Goal: Find specific page/section: Find specific page/section

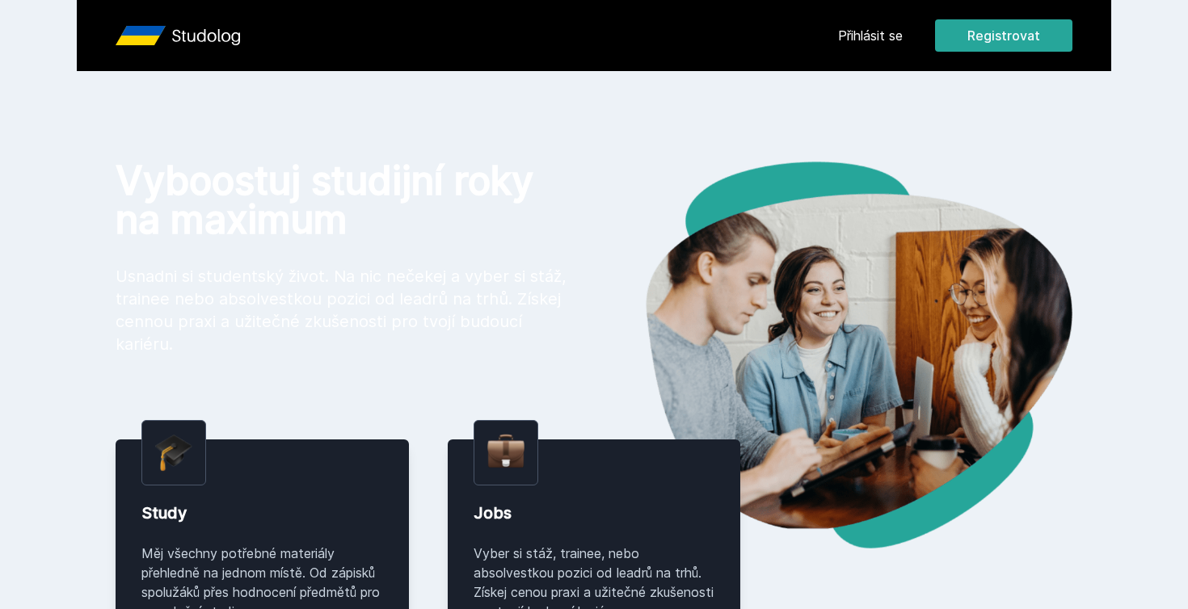
click at [867, 14] on div "Chceš dostávat tipy ohledně studia, nových testů, hodnocení učitelů a předmětů?…" at bounding box center [594, 72] width 1188 height 144
click at [598, 108] on button "Ne" at bounding box center [597, 104] width 58 height 40
click at [852, 40] on link "Přihlásit se" at bounding box center [870, 35] width 65 height 19
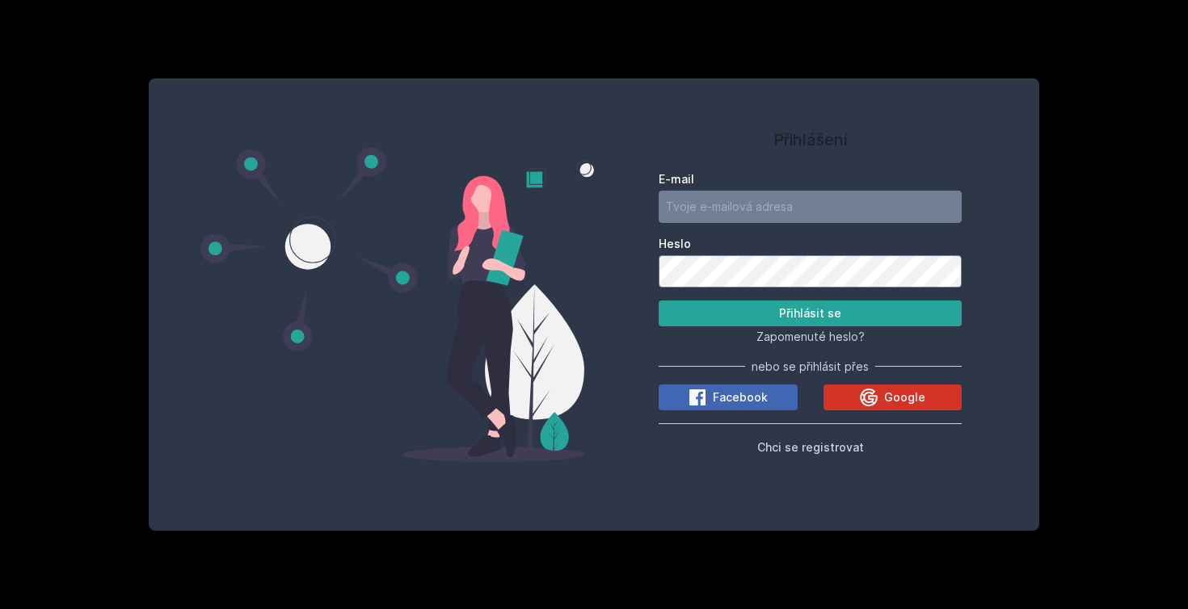
click at [845, 397] on button "Google" at bounding box center [893, 398] width 139 height 26
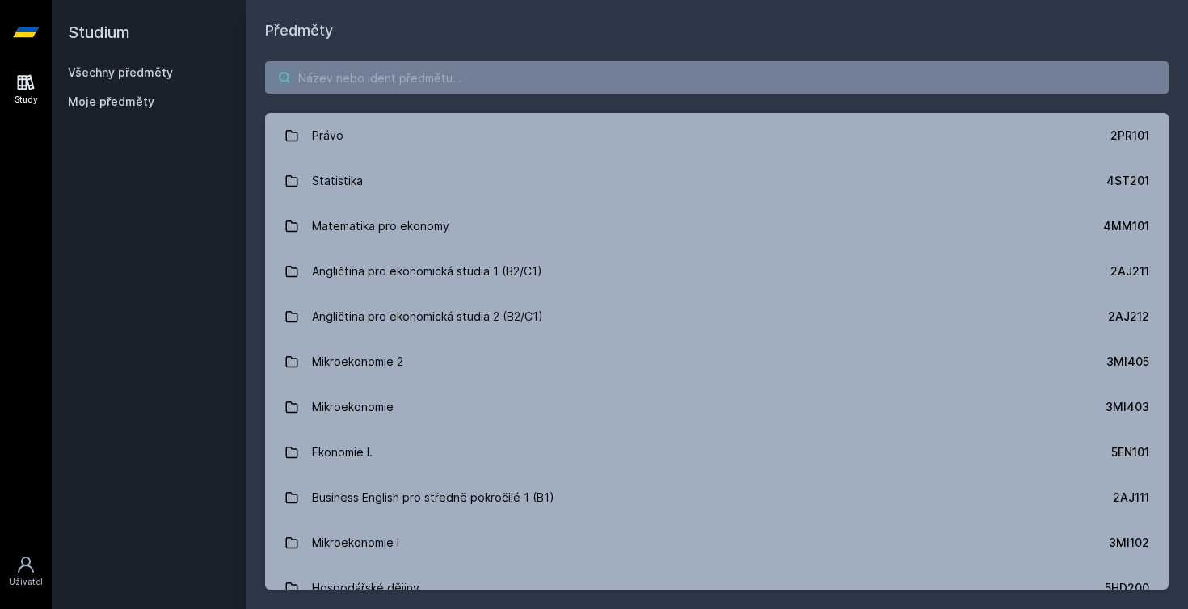
click at [377, 82] on input "search" at bounding box center [717, 77] width 904 height 32
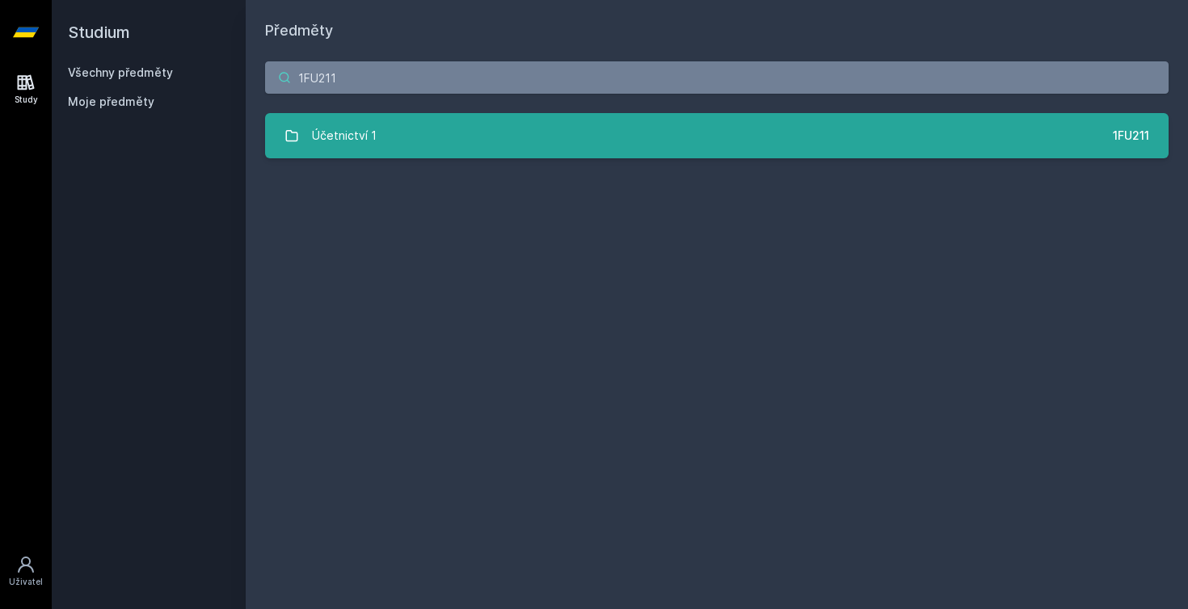
type input "1FU211"
click at [330, 140] on div "Účetnictví 1" at bounding box center [344, 136] width 65 height 32
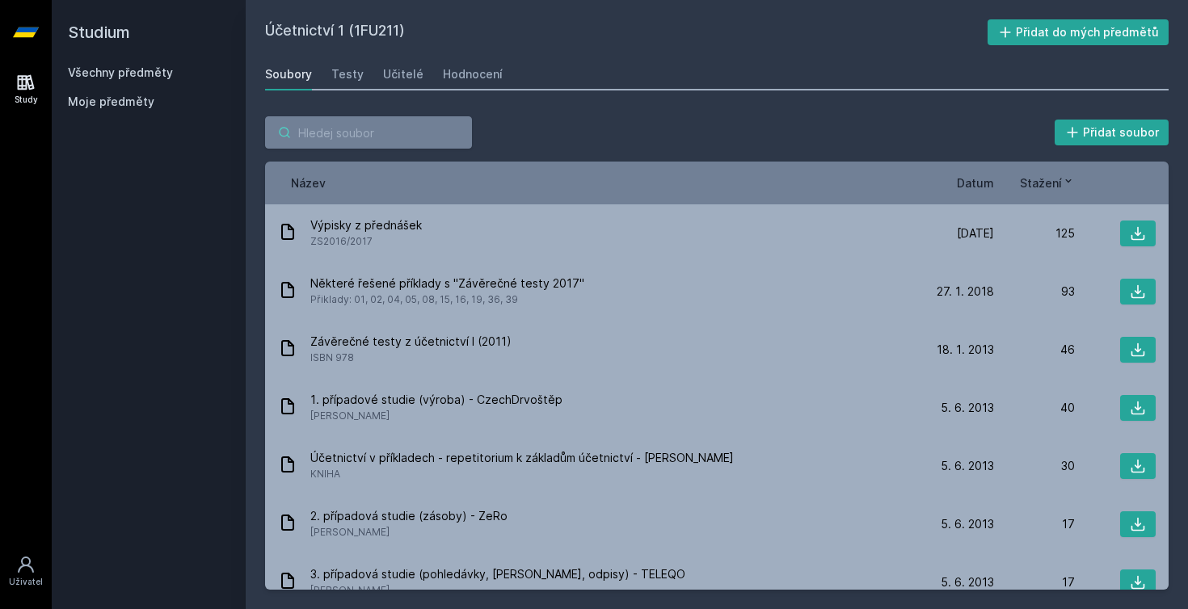
click at [386, 133] on input "search" at bounding box center [368, 132] width 207 height 32
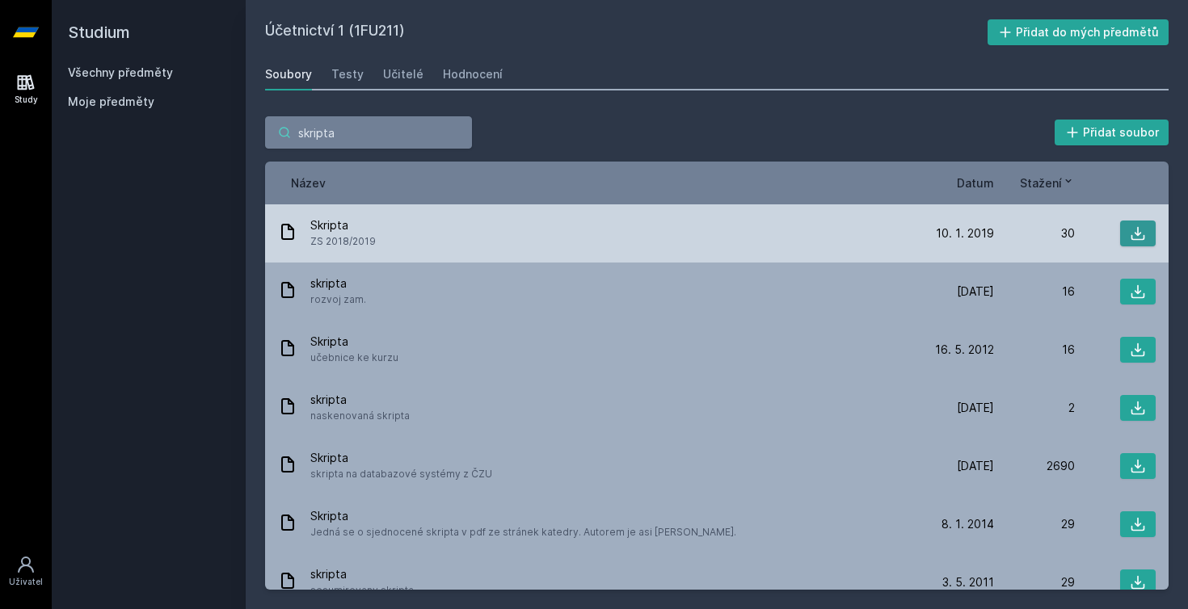
type input "skripta"
click at [1130, 230] on button at bounding box center [1138, 234] width 36 height 26
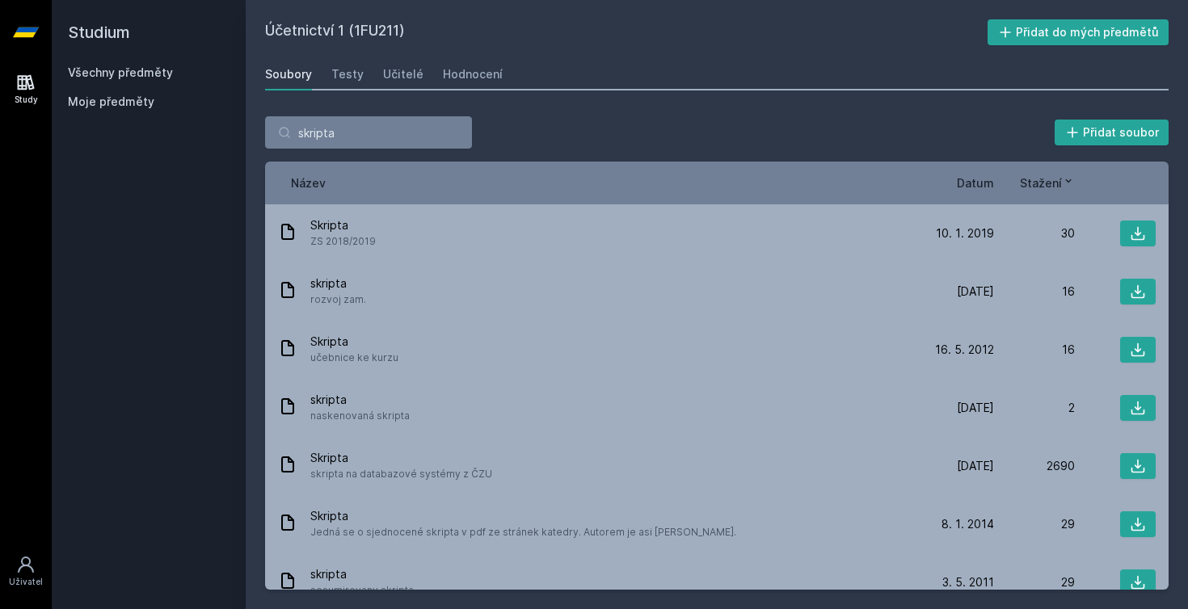
click at [534, 101] on div "skripta Přidat soubor Řazení: Název Datum Stažení Název Datum Stažení Skripta Z…" at bounding box center [717, 353] width 943 height 512
click at [456, 134] on input "skripta" at bounding box center [368, 132] width 207 height 32
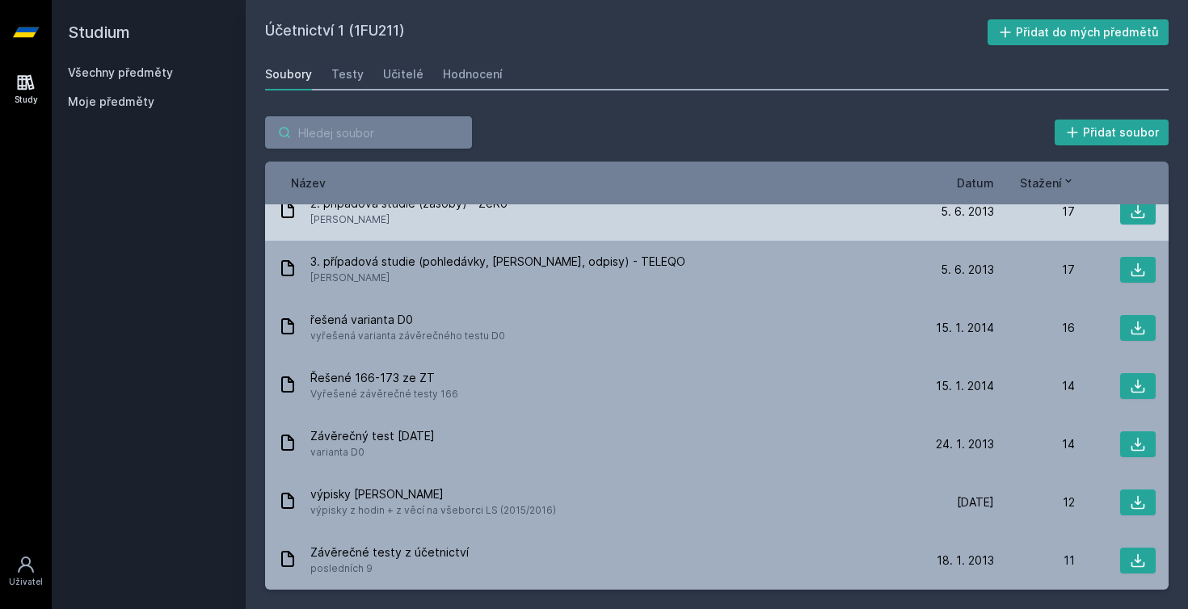
scroll to position [313, 0]
